Goal: Transaction & Acquisition: Purchase product/service

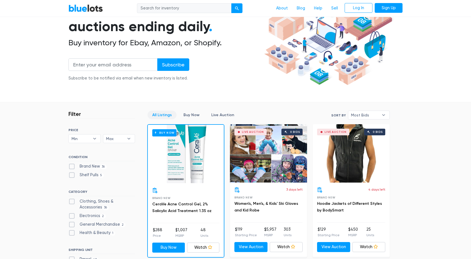
scroll to position [66, 0]
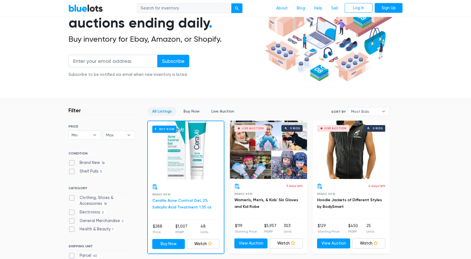
click at [194, 200] on link "CeraVe Acne Control Gel, 2% Salicylic Acid Treatment 1.35 oz" at bounding box center [181, 203] width 59 height 11
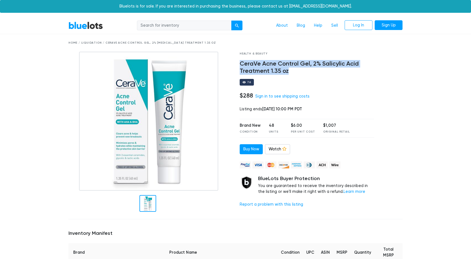
drag, startPoint x: 288, startPoint y: 71, endPoint x: 237, endPoint y: 61, distance: 51.9
click at [237, 61] on div "Health & Beauty CeraVe Acne Control Gel, 2% Salicylic Acid Treatment 1.35 oz 76…" at bounding box center [306, 133] width 143 height 163
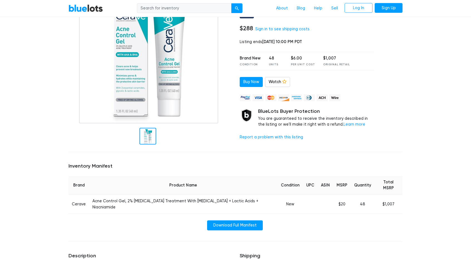
scroll to position [68, 0]
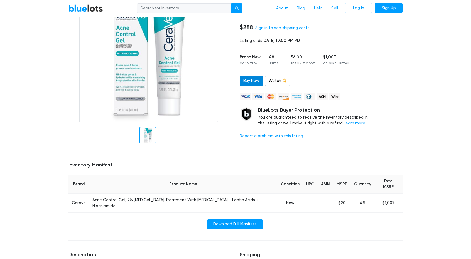
click at [250, 80] on link "Buy Now" at bounding box center [251, 81] width 23 height 10
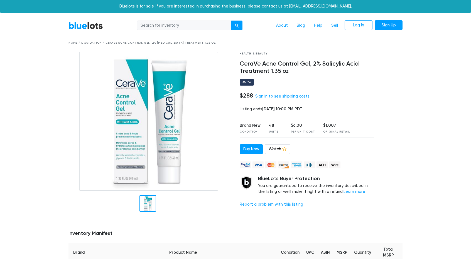
click at [77, 24] on link "BlueLots" at bounding box center [85, 25] width 35 height 8
